Goal: Participate in discussion: Engage in conversation with other users on a specific topic

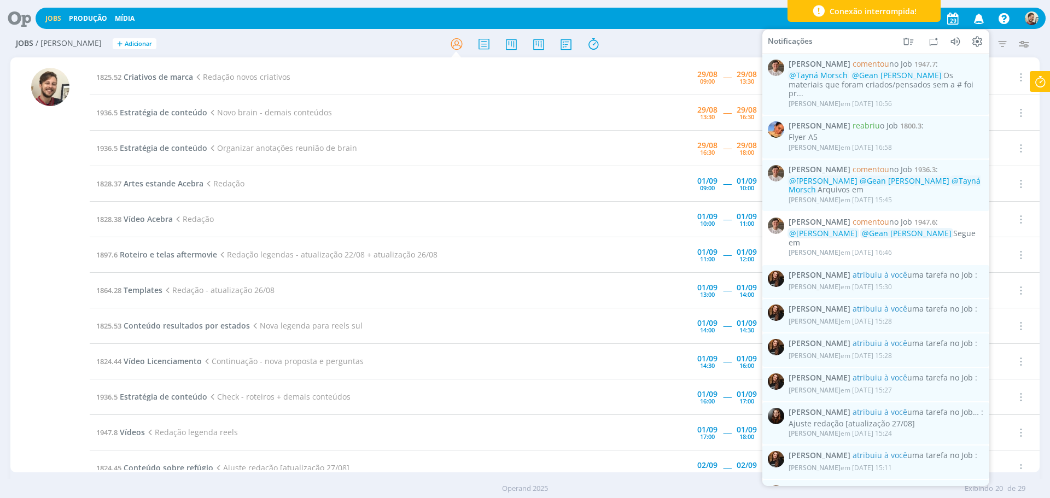
click at [978, 18] on icon "button" at bounding box center [978, 18] width 19 height 19
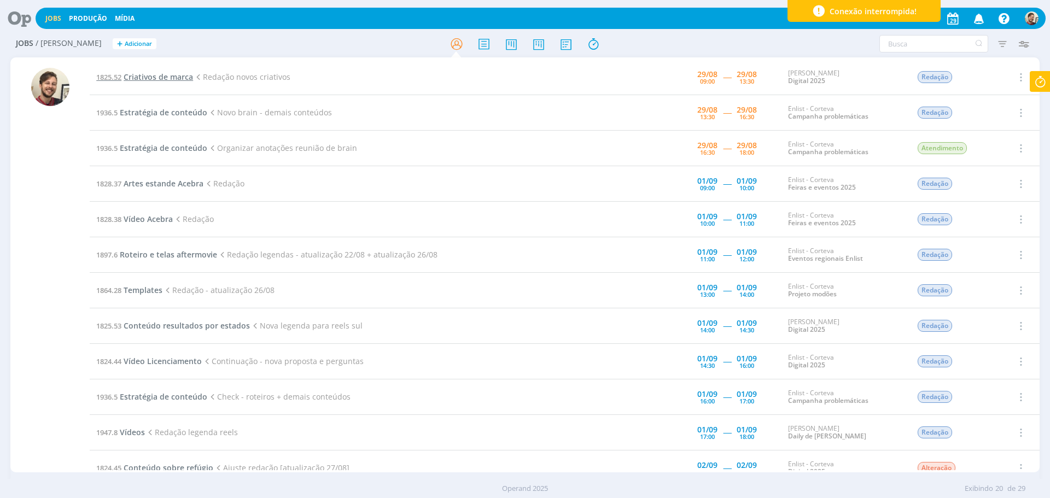
click at [171, 77] on span "Criativos de marca" at bounding box center [158, 77] width 69 height 10
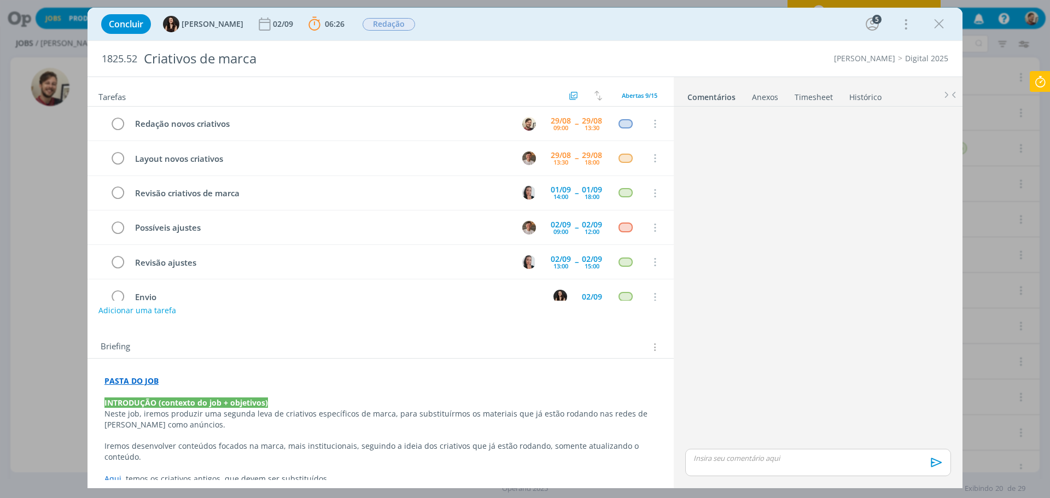
click at [770, 454] on p "dialog" at bounding box center [818, 458] width 248 height 10
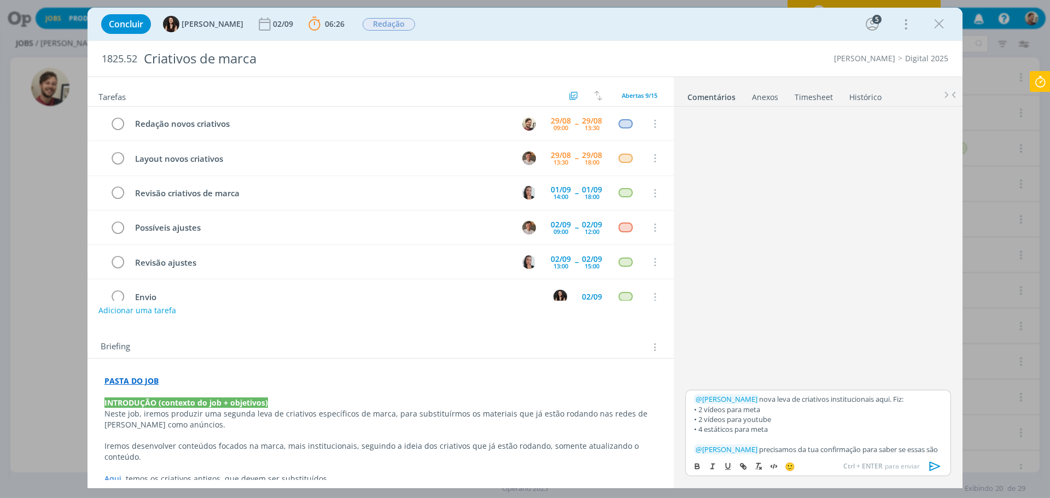
click at [872, 401] on p "﻿ @ [PERSON_NAME] ﻿ nova leva de criativos institucionais aqui. Fiz:" at bounding box center [818, 399] width 248 height 10
click at [744, 466] on icon "dialog" at bounding box center [743, 467] width 3 height 3
paste input "[URL][DOMAIN_NAME]"
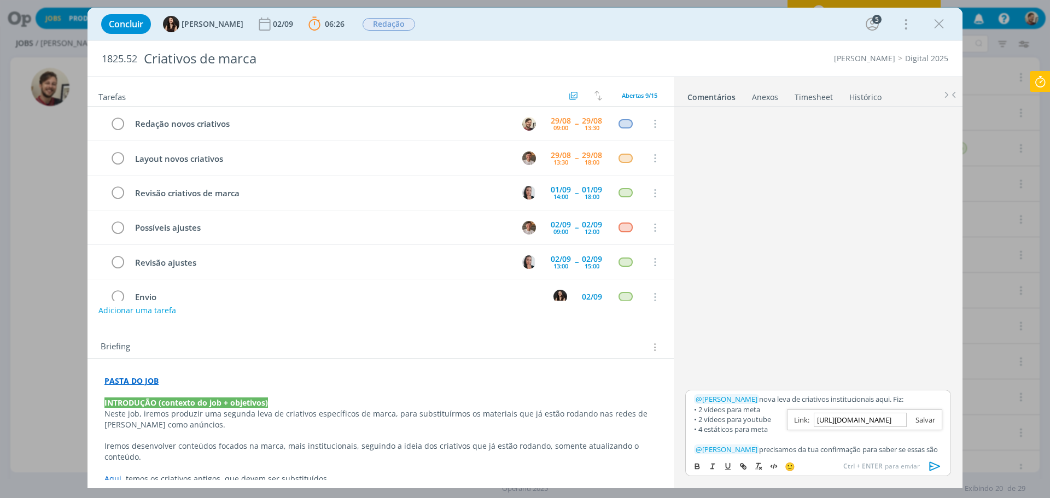
type input "[URL][DOMAIN_NAME]"
click at [931, 421] on link "dialog" at bounding box center [920, 420] width 28 height 10
click at [926, 403] on p "﻿ @ [PERSON_NAME] ﻿ nova leva de criativos institucionais aqui . Fiz:" at bounding box center [818, 399] width 248 height 10
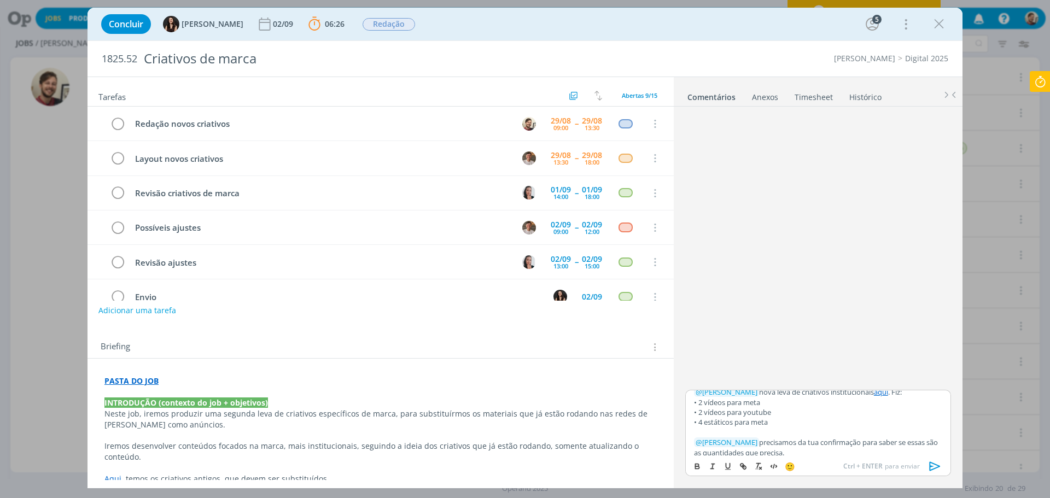
scroll to position [13, 0]
click at [931, 469] on icon "dialog" at bounding box center [935, 466] width 16 height 16
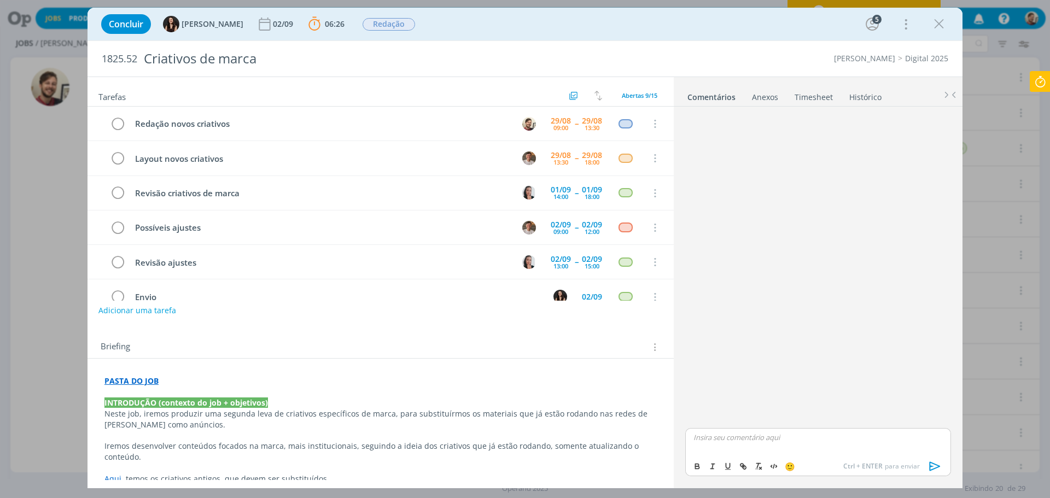
scroll to position [0, 0]
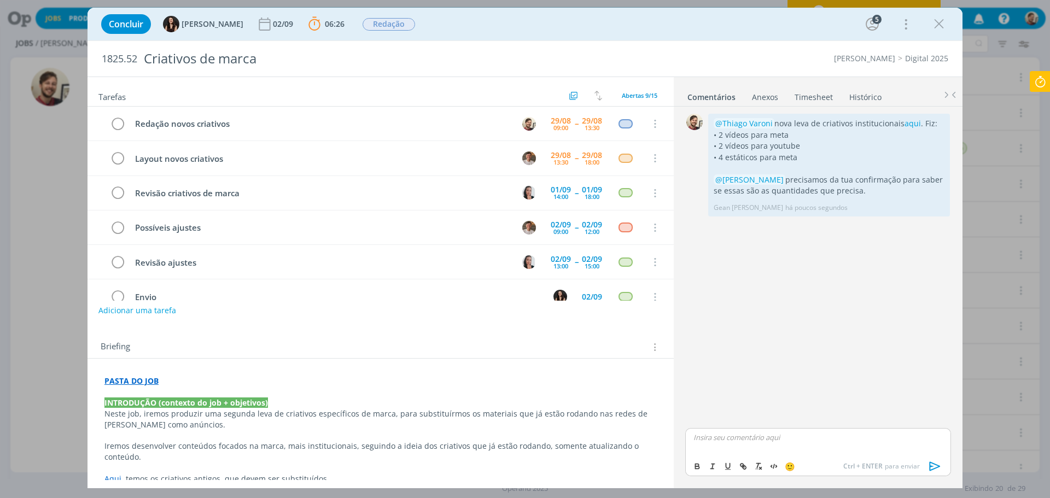
click at [866, 448] on div "dialog" at bounding box center [818, 441] width 266 height 27
click at [1040, 86] on icon at bounding box center [1040, 81] width 20 height 21
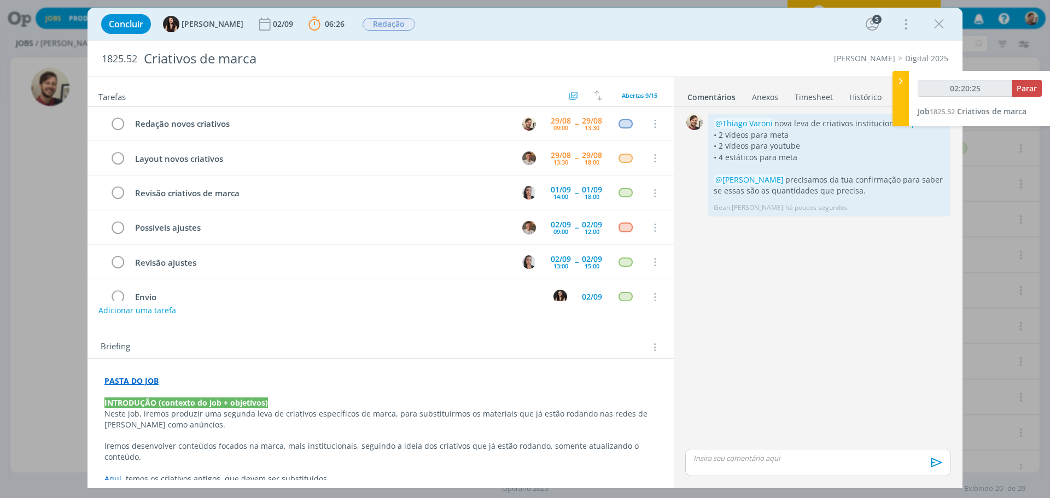
click at [805, 315] on div "0 @Thiago Varoni nova leva de criativos institucionais aqui . Fiz: • 2 vídeos p…" at bounding box center [818, 279] width 274 height 336
click at [940, 23] on icon "dialog" at bounding box center [938, 24] width 16 height 16
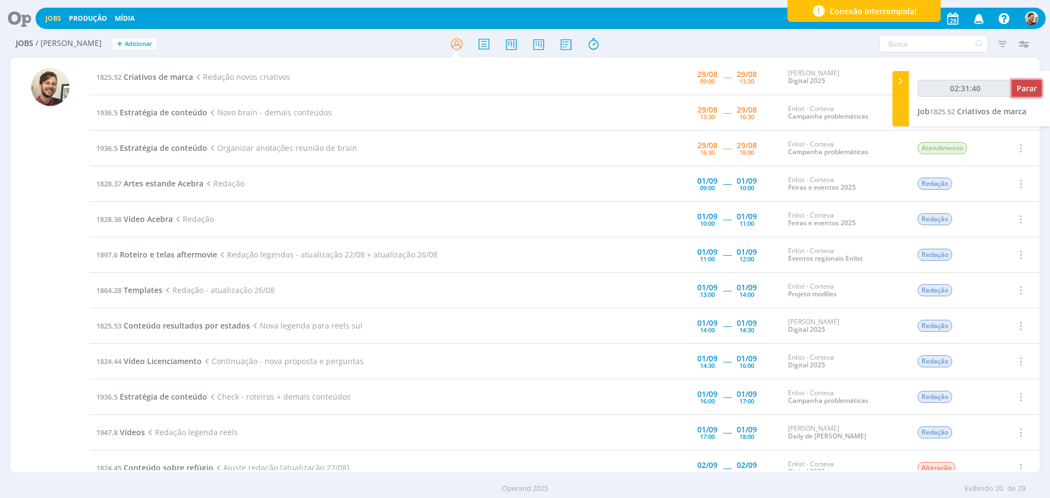
click at [1030, 94] on button "Parar" at bounding box center [1026, 88] width 30 height 17
type input "02:32:00"
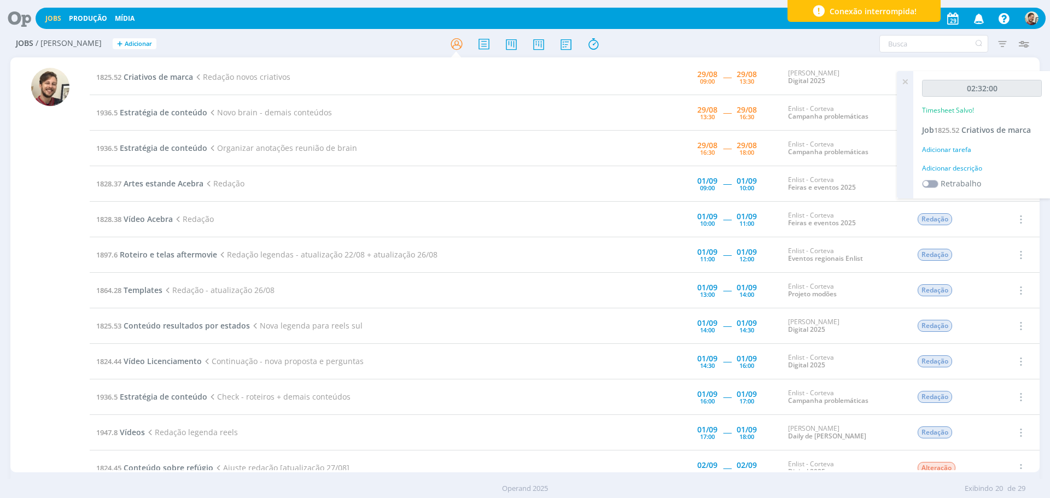
click at [959, 169] on div "Adicionar descrição" at bounding box center [982, 168] width 120 height 10
click at [960, 171] on textarea at bounding box center [981, 185] width 114 height 39
type textarea "redação"
click at [1016, 257] on span "Salvar" at bounding box center [1022, 256] width 22 height 10
